Goal: Task Accomplishment & Management: Manage account settings

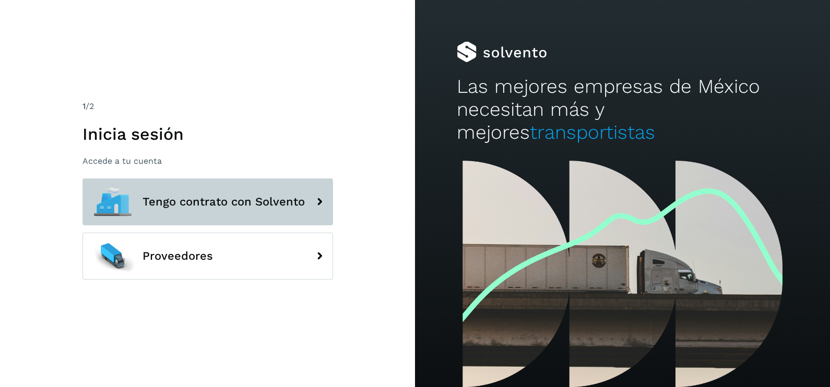
click at [197, 217] on button "Tengo contrato con Solvento" at bounding box center [207, 202] width 251 height 47
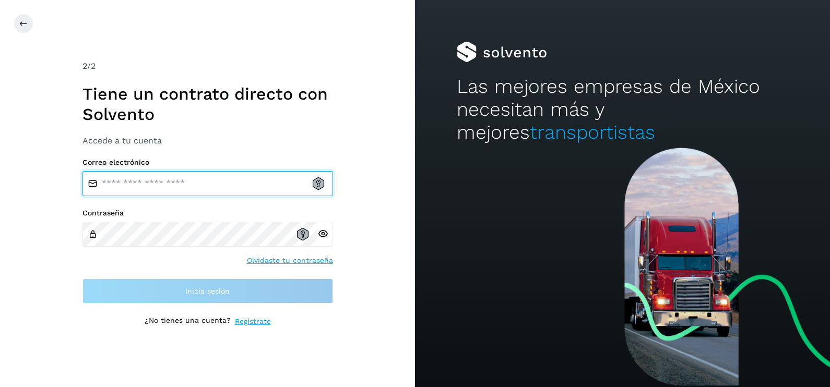
type input "**********"
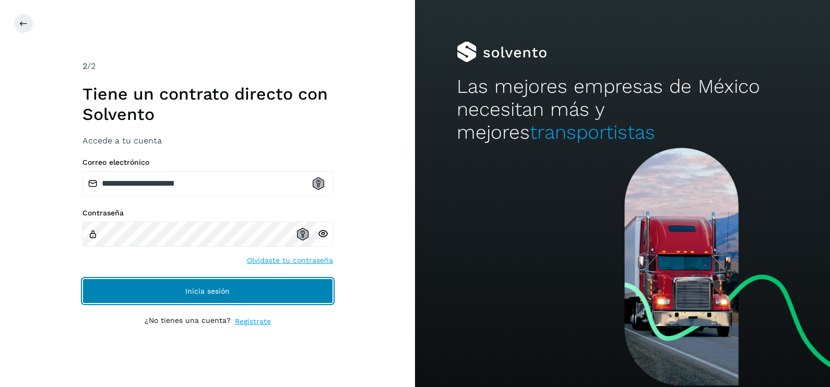
click at [223, 292] on span "Inicia sesión" at bounding box center [207, 291] width 44 height 7
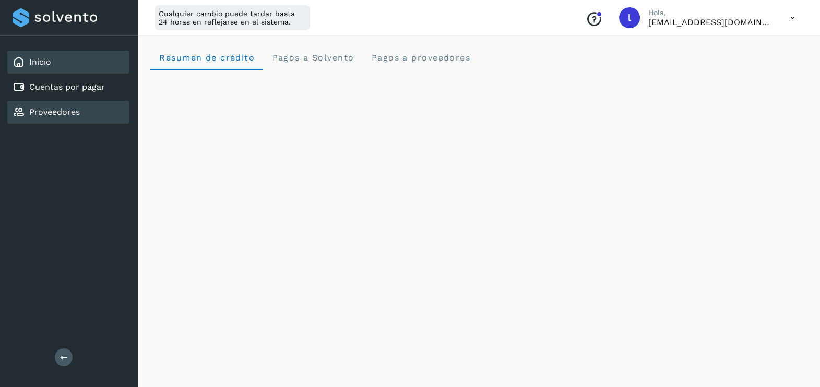
click at [58, 110] on link "Proveedores" at bounding box center [54, 112] width 51 height 10
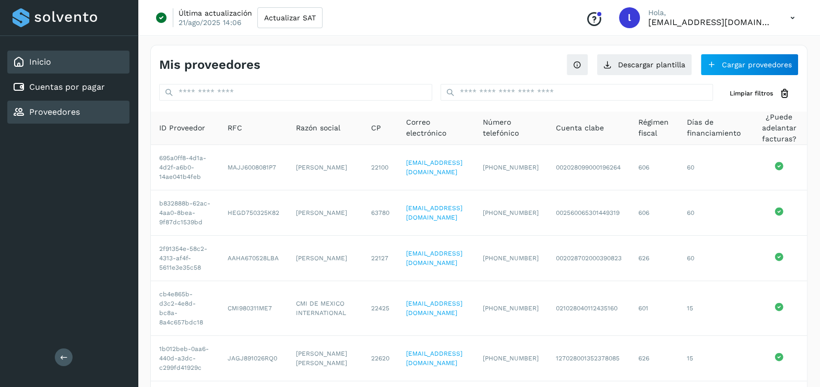
click at [41, 58] on link "Inicio" at bounding box center [40, 62] width 22 height 10
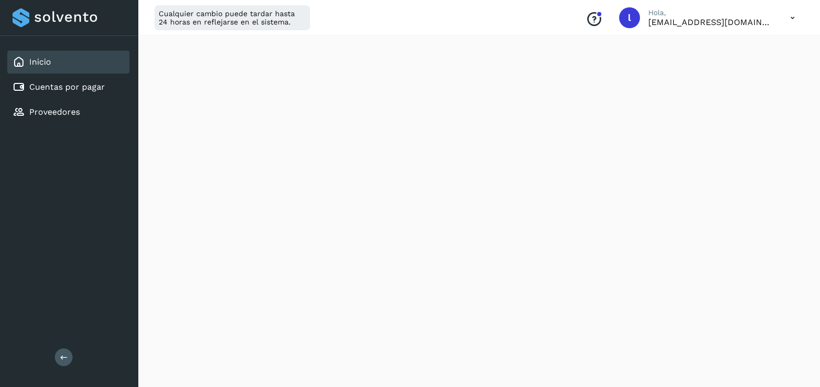
scroll to position [191, 0]
click at [56, 107] on link "Proveedores" at bounding box center [54, 112] width 51 height 10
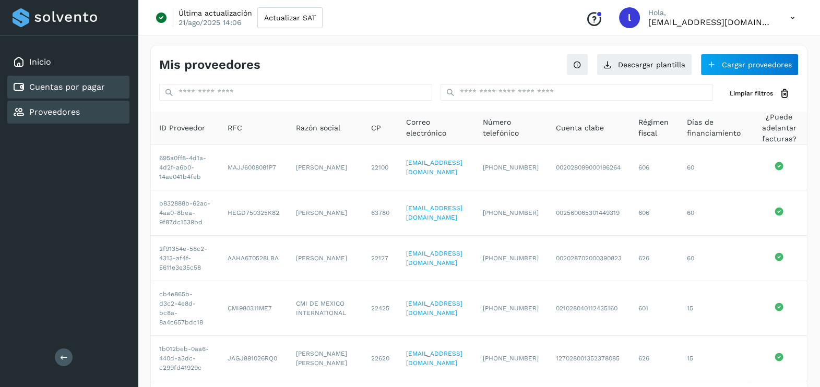
click at [88, 87] on link "Cuentas por pagar" at bounding box center [67, 87] width 76 height 10
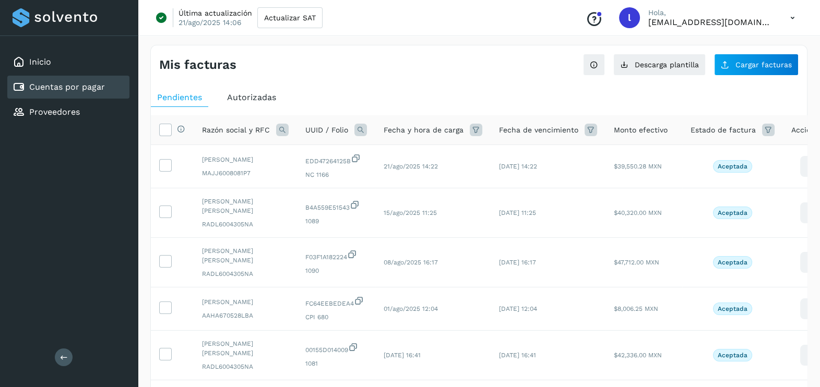
click at [253, 101] on span "Autorizadas" at bounding box center [251, 97] width 49 height 10
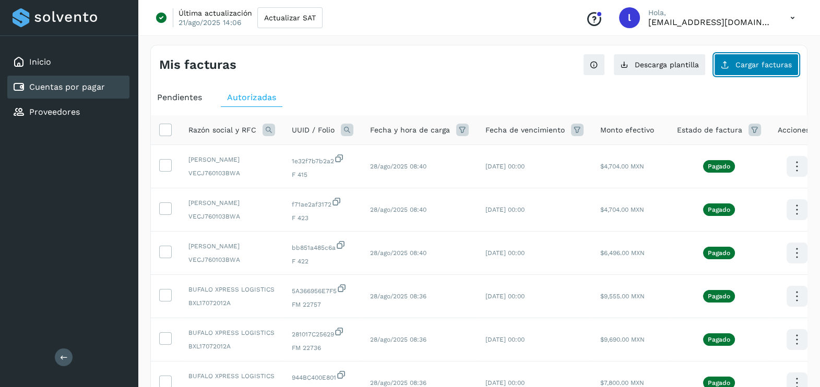
click at [752, 68] on span "Cargar facturas" at bounding box center [763, 64] width 56 height 7
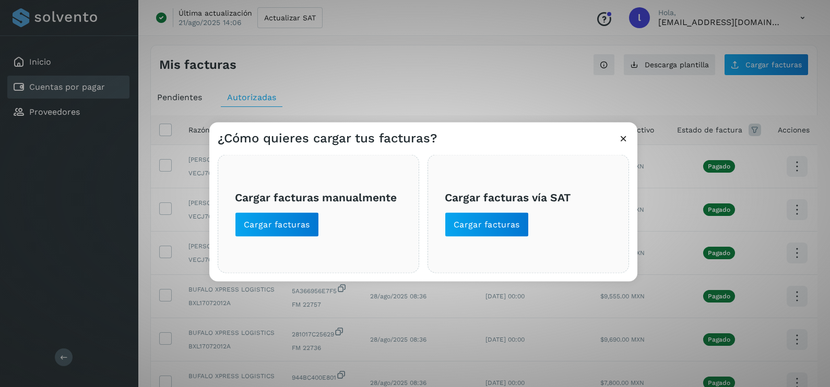
click at [474, 238] on div "Cargar facturas vía SAT Cargar facturas" at bounding box center [527, 214] width 201 height 118
click at [470, 232] on button "Cargar facturas" at bounding box center [487, 224] width 84 height 25
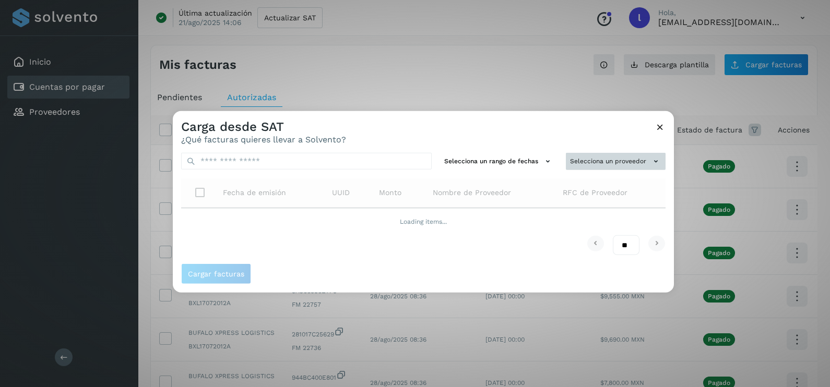
click at [601, 164] on button "Selecciona un proveedor" at bounding box center [616, 161] width 100 height 17
click at [586, 129] on div at bounding box center [588, 304] width 830 height 387
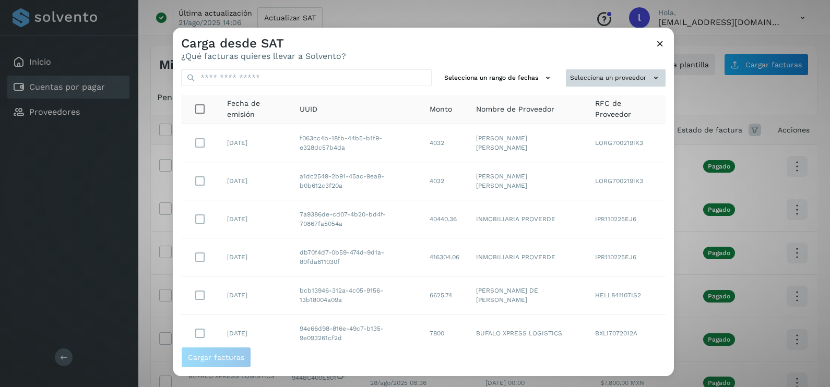
click at [587, 78] on button "Selecciona un proveedor" at bounding box center [616, 77] width 100 height 17
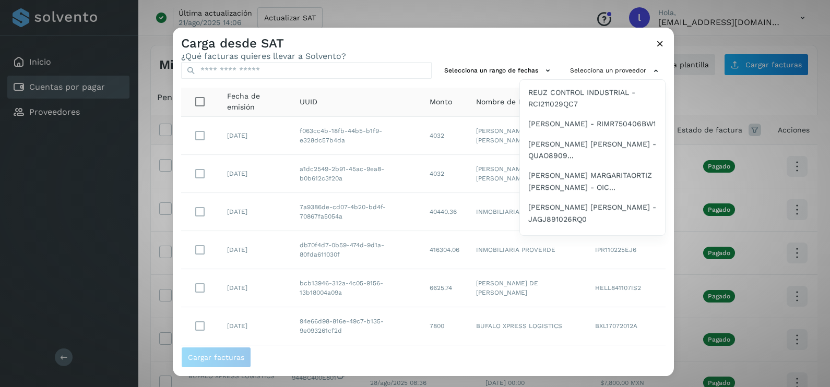
scroll to position [907, 0]
click at [578, 79] on span "[PERSON_NAME] [PERSON_NAME] - RADL6004305NA" at bounding box center [592, 66] width 128 height 23
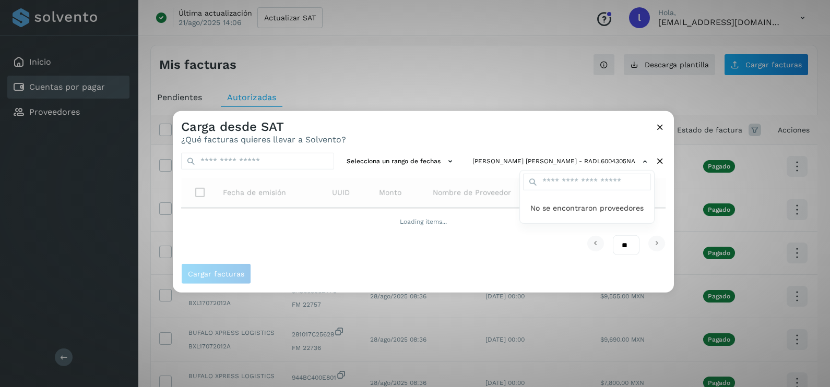
scroll to position [0, 0]
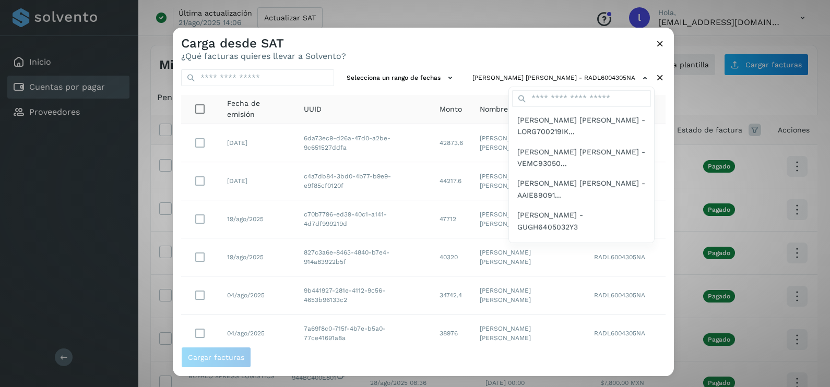
click at [519, 49] on div at bounding box center [588, 221] width 830 height 387
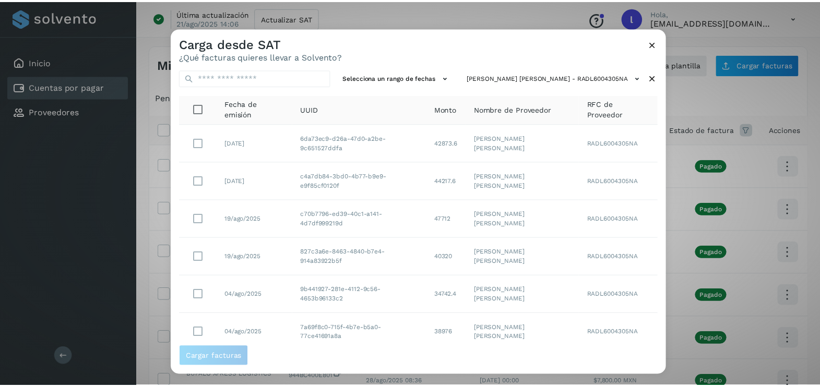
scroll to position [109, 0]
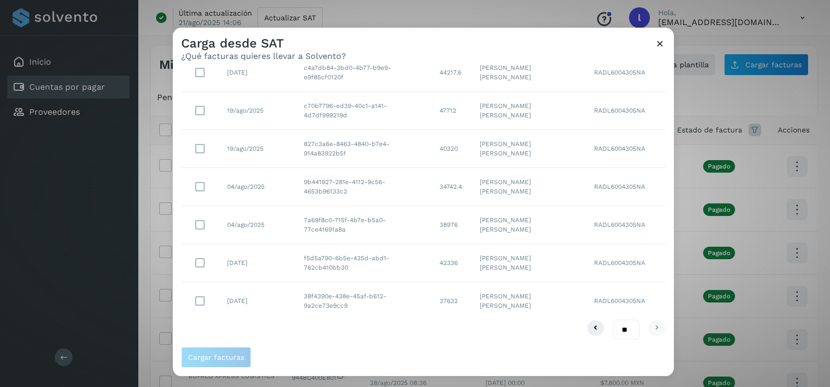
click at [386, 300] on td "38f4390e-438e-45af-b612-9a2ce73e9cc9" at bounding box center [363, 301] width 136 height 38
click at [220, 355] on span "Cargar facturas" at bounding box center [216, 357] width 56 height 7
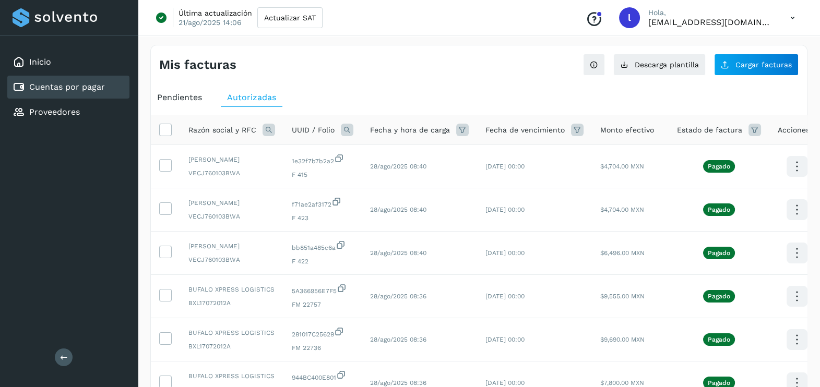
click at [187, 105] on div "Pendientes" at bounding box center [179, 97] width 57 height 19
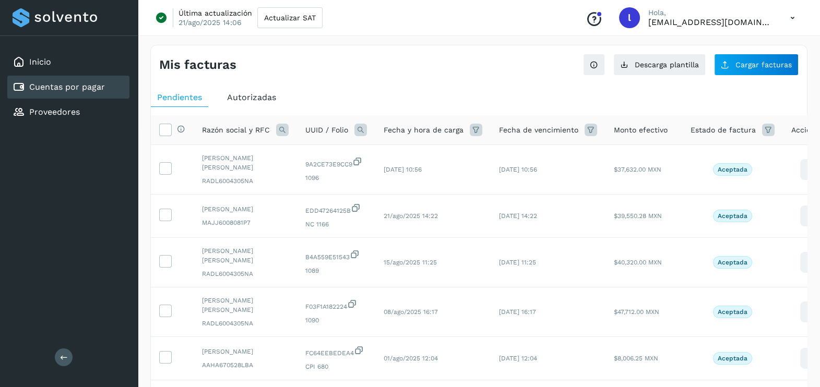
click at [235, 92] on span "Autorizadas" at bounding box center [251, 97] width 49 height 10
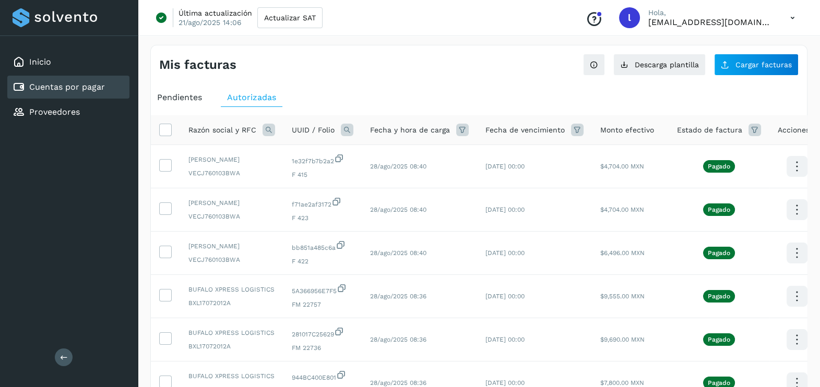
click at [203, 91] on div "Pendientes" at bounding box center [179, 97] width 57 height 19
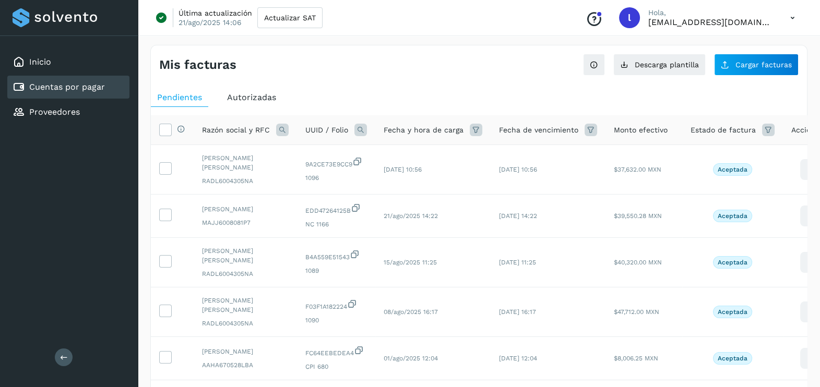
click at [232, 101] on span "Autorizadas" at bounding box center [251, 97] width 49 height 10
